Goal: Check status: Check status

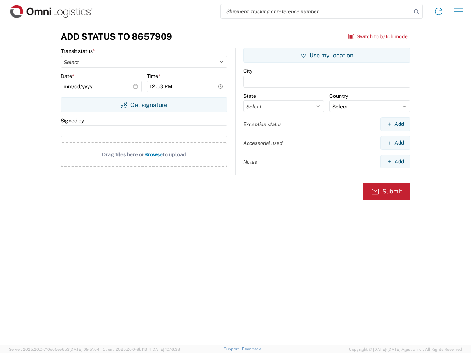
click at [316, 11] on input "search" at bounding box center [316, 11] width 191 height 14
click at [417, 12] on icon at bounding box center [416, 12] width 10 height 10
click at [439, 11] on icon at bounding box center [439, 12] width 12 height 12
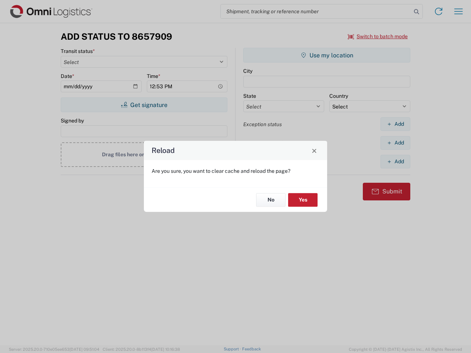
click at [458, 11] on div "Reload Are you sure, you want to clear cache and reload the page? No Yes" at bounding box center [235, 176] width 471 height 353
click at [378, 36] on div "Reload Are you sure, you want to clear cache and reload the page? No Yes" at bounding box center [235, 176] width 471 height 353
click at [144, 105] on div "Reload Are you sure, you want to clear cache and reload the page? No Yes" at bounding box center [235, 176] width 471 height 353
click at [327, 55] on div "Reload Are you sure, you want to clear cache and reload the page? No Yes" at bounding box center [235, 176] width 471 height 353
click at [395, 124] on div "Reload Are you sure, you want to clear cache and reload the page? No Yes" at bounding box center [235, 176] width 471 height 353
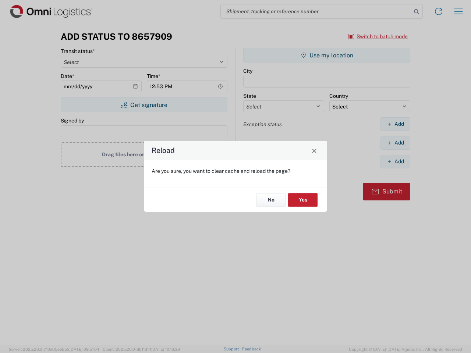
click at [395, 143] on div "Reload Are you sure, you want to clear cache and reload the page? No Yes" at bounding box center [235, 176] width 471 height 353
click at [395, 162] on div "Reload Are you sure, you want to clear cache and reload the page? No Yes" at bounding box center [235, 176] width 471 height 353
